Goal: Information Seeking & Learning: Learn about a topic

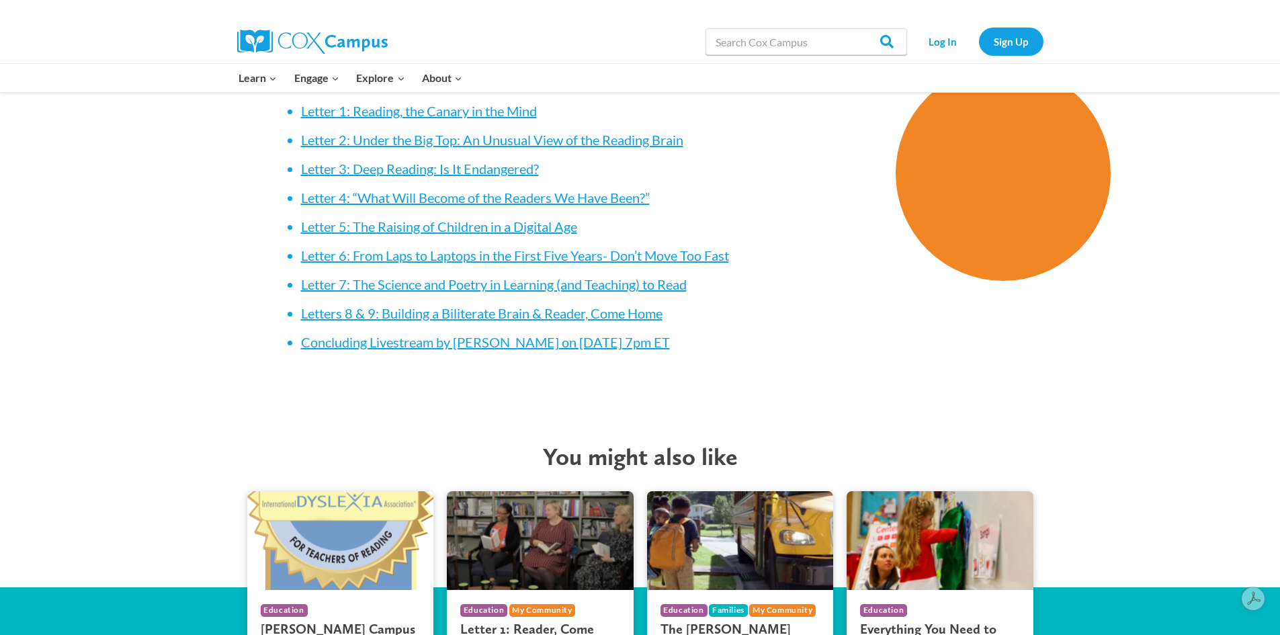
scroll to position [1478, 0]
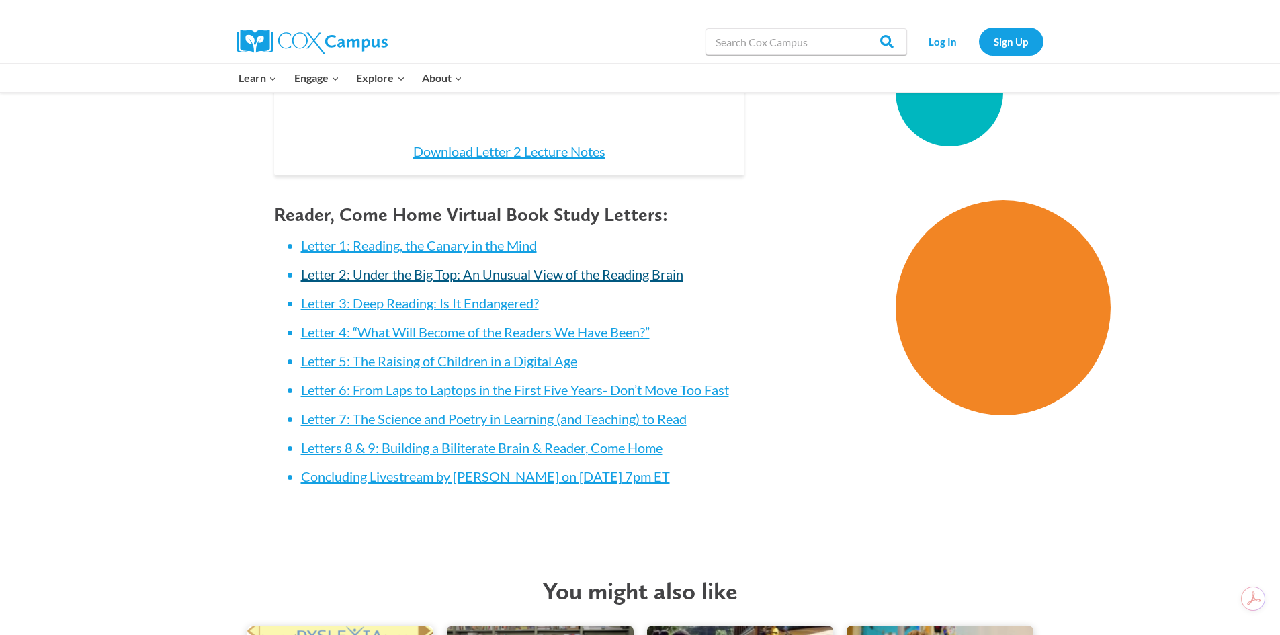
click at [660, 266] on link "Letter 2: Under the Big Top: An Unusual View of the Reading Brain" at bounding box center [492, 274] width 382 height 16
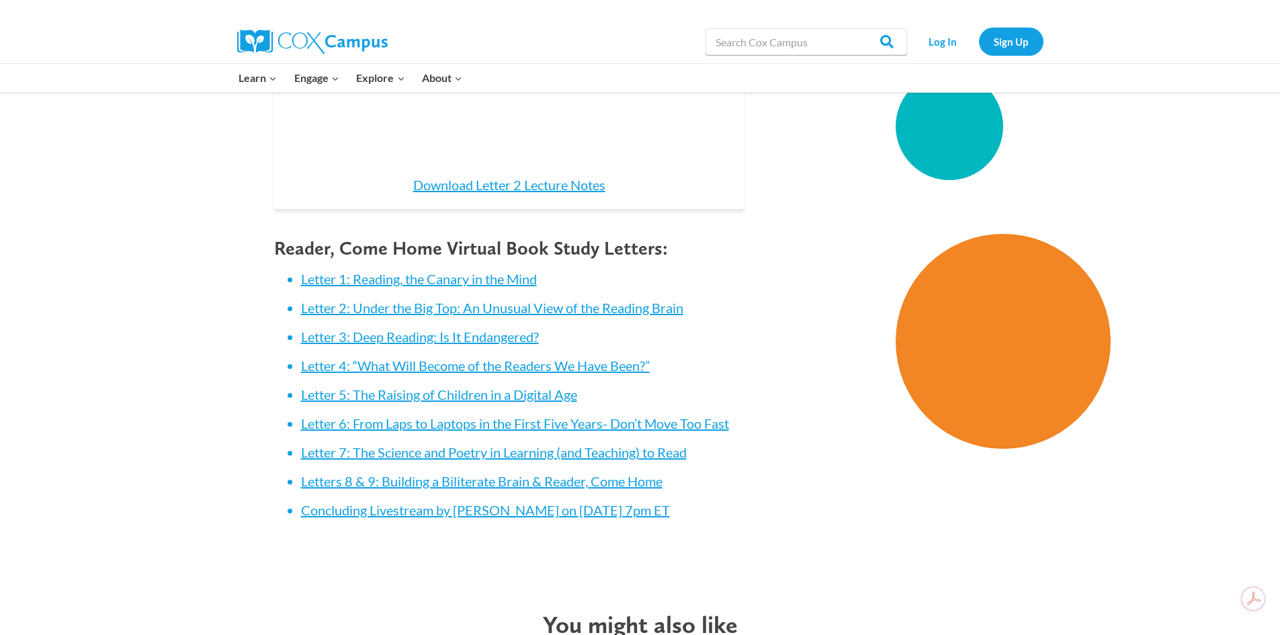
scroll to position [1478, 0]
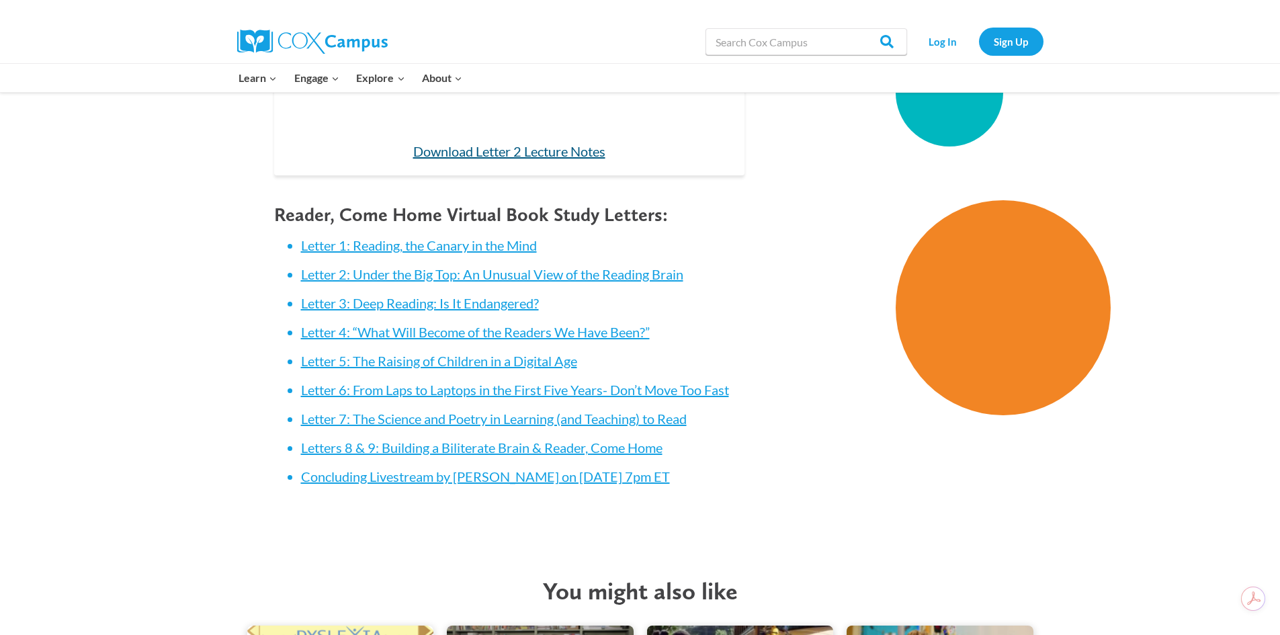
click at [594, 143] on link "Download Letter 2 Lecture Notes" at bounding box center [509, 151] width 192 height 16
